Goal: Communication & Community: Answer question/provide support

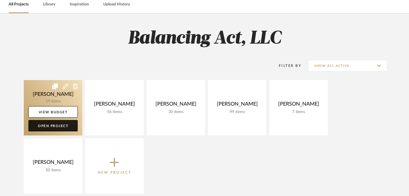
drag, startPoint x: 50, startPoint y: 126, endPoint x: 54, endPoint y: 126, distance: 4.1
click at [50, 126] on link "Open Project" at bounding box center [52, 125] width 49 height 11
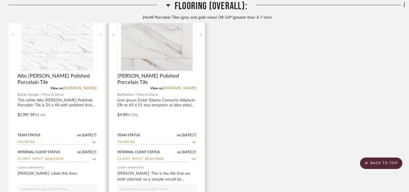
scroll to position [1060, 0]
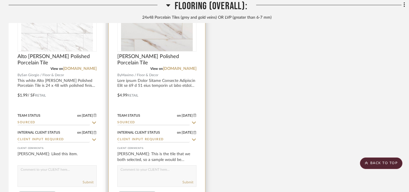
click at [150, 174] on textarea at bounding box center [157, 170] width 79 height 11
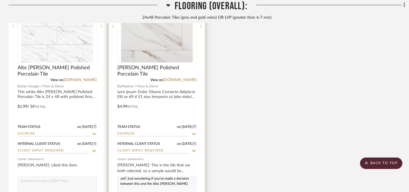
scroll to position [0, 0]
click at [175, 180] on textarea "Hi [PERSON_NAME], did you get this sample yet? Just wondering if you've made a …" at bounding box center [157, 181] width 79 height 11
click at [165, 183] on textarea "Hi [PERSON_NAME], did you get this sample yet? Just wondering if you've made a …" at bounding box center [157, 181] width 79 height 11
type textarea "Hi [PERSON_NAME], did you get this sample yet? Just wondering if you've made a …"
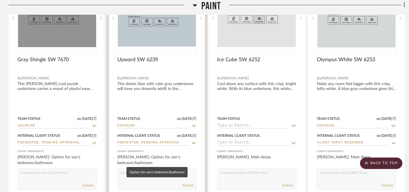
scroll to position [1380, 0]
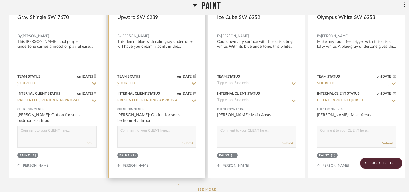
click at [149, 128] on textarea at bounding box center [157, 131] width 79 height 11
type textarea "What color did you son pick for his bedroom & bathroom?"
click at [188, 140] on button "Submit" at bounding box center [187, 142] width 11 height 5
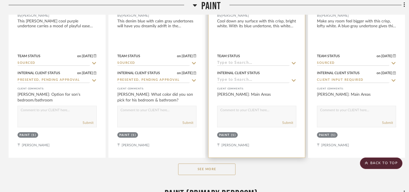
scroll to position [1421, 0]
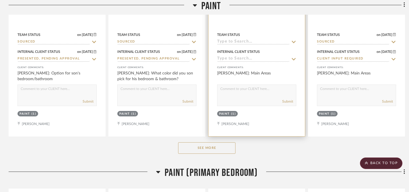
click at [263, 90] on textarea at bounding box center [256, 90] width 79 height 11
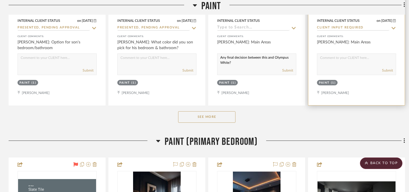
scroll to position [1454, 0]
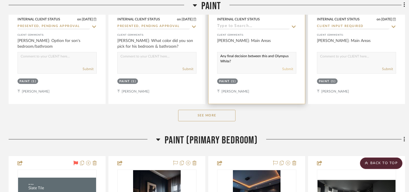
type textarea "Any final decision between this and Olympus White?"
click at [287, 67] on button "Submit" at bounding box center [287, 68] width 11 height 5
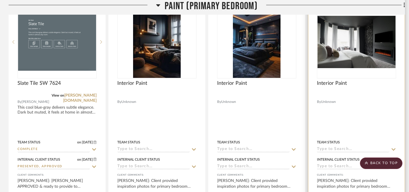
scroll to position [1505, 0]
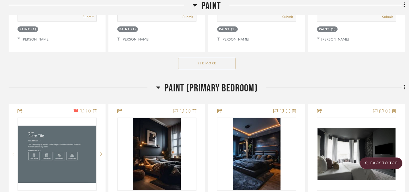
click at [158, 86] on icon at bounding box center [158, 87] width 4 height 2
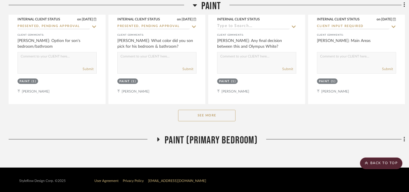
click at [211, 114] on button "See More" at bounding box center [206, 115] width 57 height 11
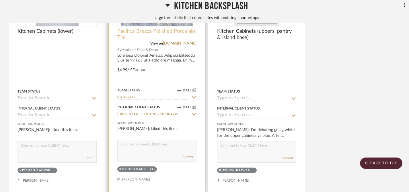
scroll to position [833, 0]
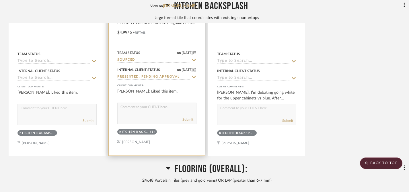
click at [165, 111] on textarea at bounding box center [157, 108] width 79 height 11
type textarea "Are you still considering this for your backsplash?"
click at [188, 117] on button "Submit" at bounding box center [187, 119] width 11 height 5
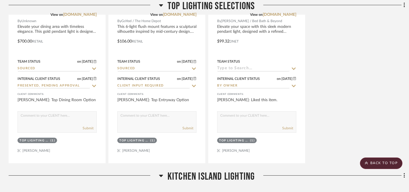
scroll to position [255, 0]
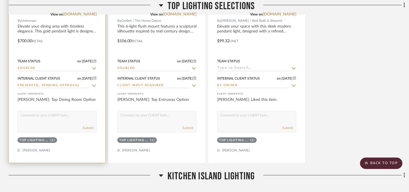
click at [71, 117] on textarea at bounding box center [57, 116] width 79 height 11
click at [48, 116] on textarea "Just checking the status...have you ordering the lighting yet?" at bounding box center [57, 116] width 79 height 11
drag, startPoint x: 51, startPoint y: 117, endPoint x: 20, endPoint y: 115, distance: 30.8
click at [20, 115] on textarea "Just getting a status...have you ordering the lighting yet?" at bounding box center [57, 116] width 79 height 11
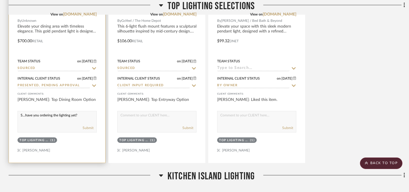
scroll to position [0, 0]
click at [30, 120] on textarea "Status check...have you ordering the lighting yet?" at bounding box center [57, 116] width 79 height 11
click at [69, 116] on textarea "Status check...have you ordering the lighting yet?" at bounding box center [57, 116] width 79 height 11
click at [25, 122] on textarea "Status check...have you ordered the lighting yet?" at bounding box center [57, 116] width 79 height 11
click at [42, 117] on textarea "Status check...have you ordered the lighting yet?" at bounding box center [57, 116] width 79 height 11
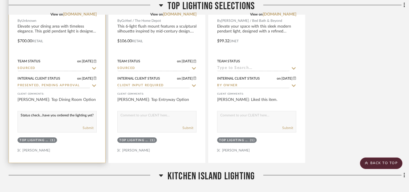
click at [57, 117] on textarea "Status check...have you ordered the lighting yet?" at bounding box center [57, 116] width 79 height 11
click at [21, 122] on textarea "Status check...just wondering if you've ordered the lighting yet?" at bounding box center [57, 116] width 79 height 11
type textarea "Status check...just wondering if you've ordered the lighting yet?"
click at [87, 129] on button "Submit" at bounding box center [88, 127] width 11 height 5
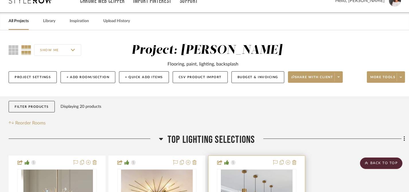
scroll to position [0, 0]
